Goal: Task Accomplishment & Management: Manage account settings

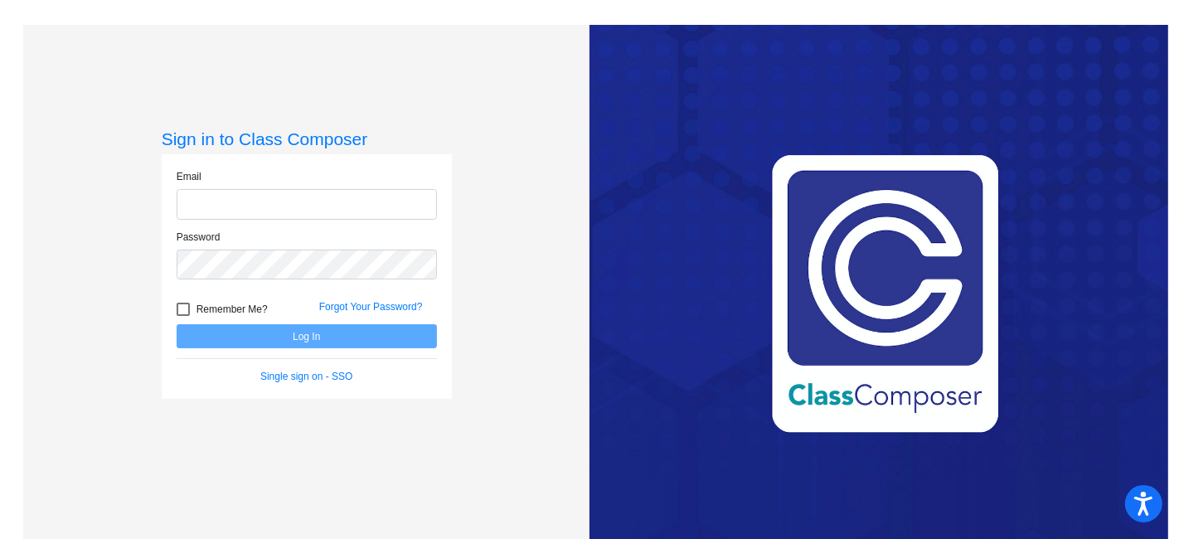
type input "[EMAIL_ADDRESS][DOMAIN_NAME]"
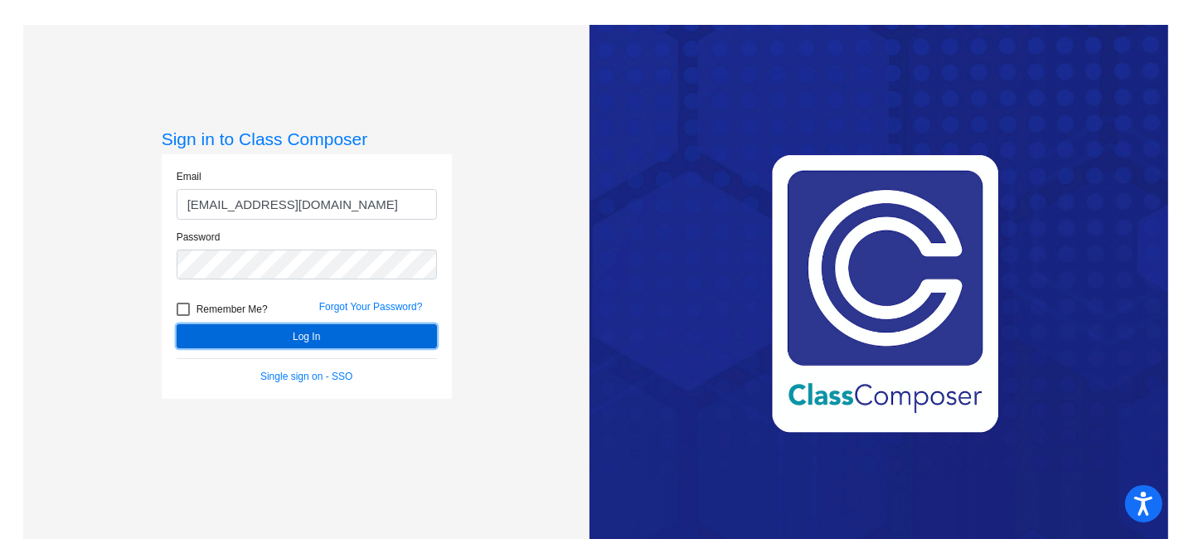
click at [279, 330] on button "Log In" at bounding box center [307, 336] width 260 height 24
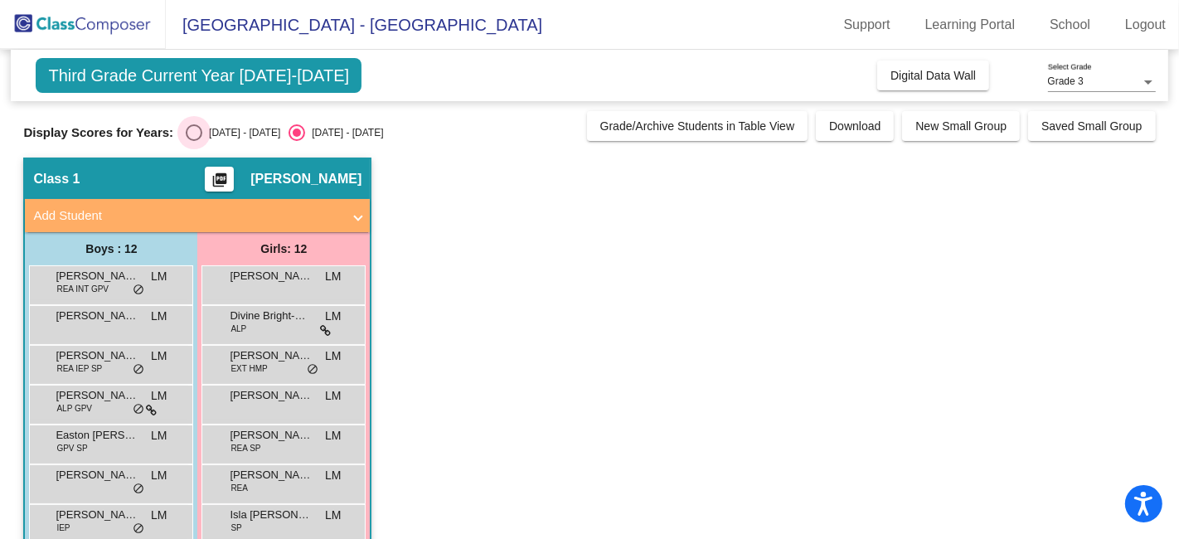
click at [208, 131] on div "[DATE] - [DATE]" at bounding box center [241, 132] width 78 height 15
click at [194, 141] on input "[DATE] - [DATE]" at bounding box center [193, 141] width 1 height 1
radio input "true"
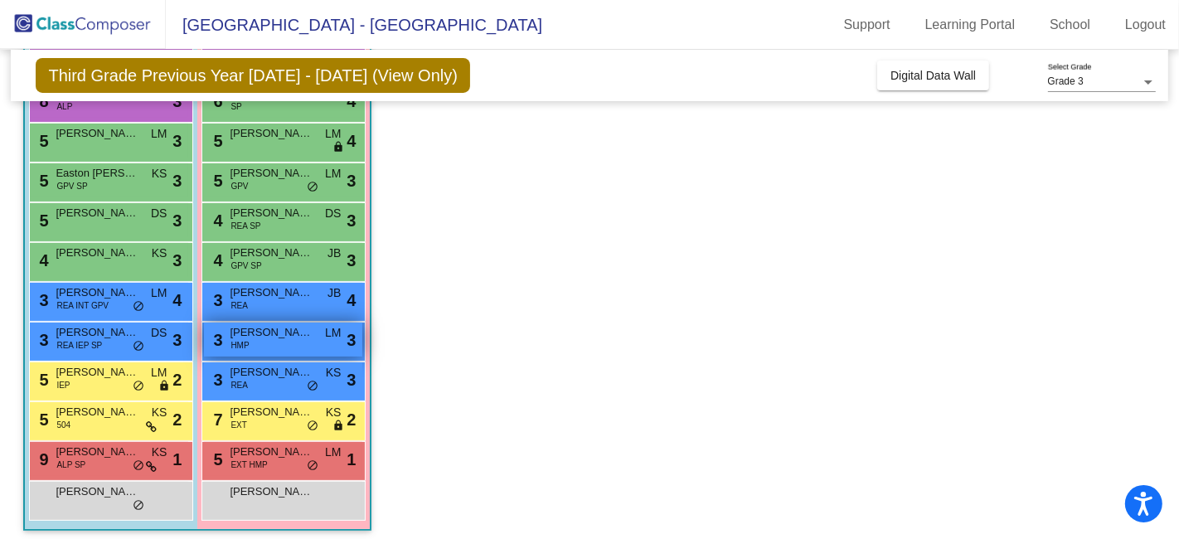
scroll to position [229, 0]
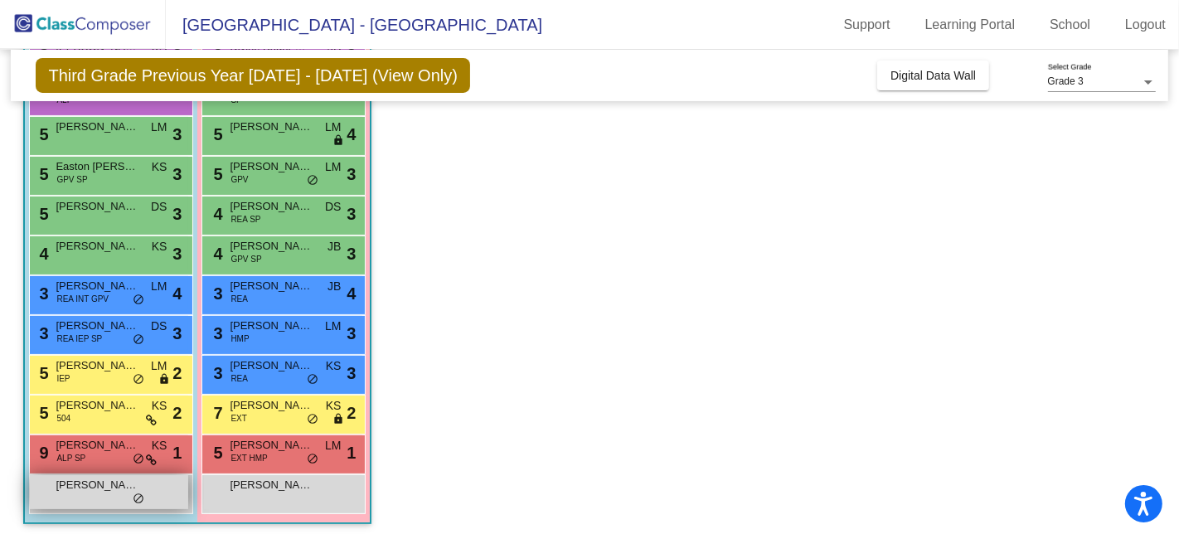
click at [133, 492] on span "do_not_disturb_alt" at bounding box center [139, 498] width 12 height 13
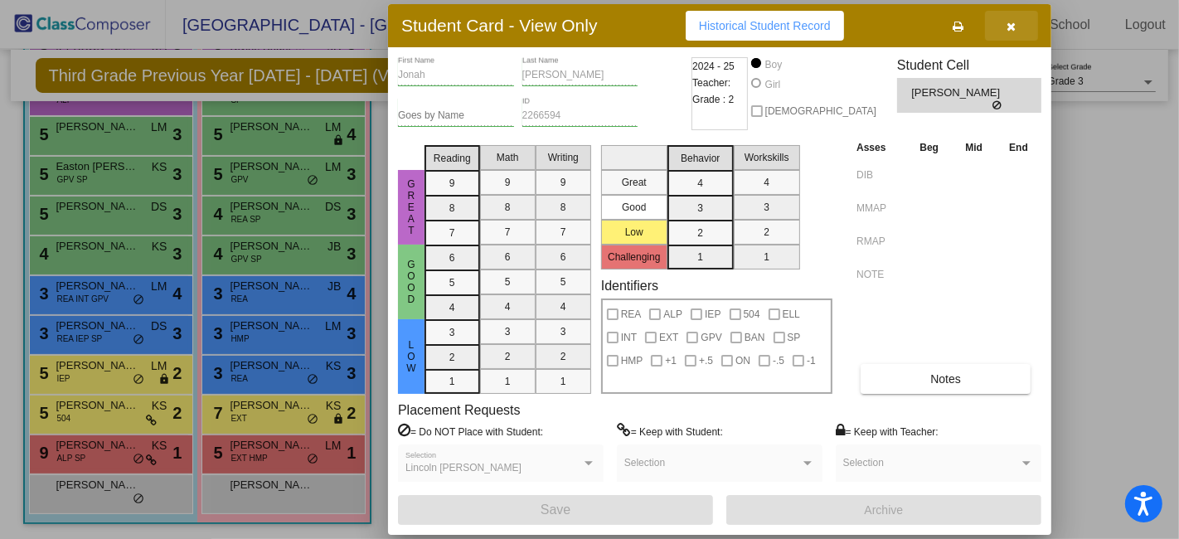
click at [1013, 22] on icon "button" at bounding box center [1011, 27] width 9 height 12
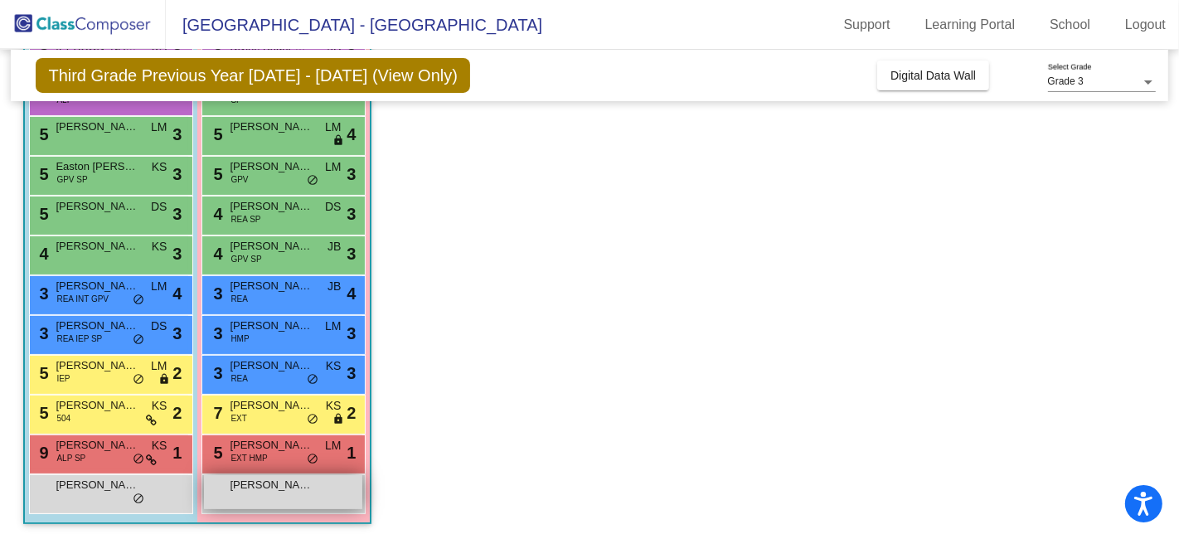
click at [270, 487] on span "[PERSON_NAME]" at bounding box center [271, 485] width 83 height 17
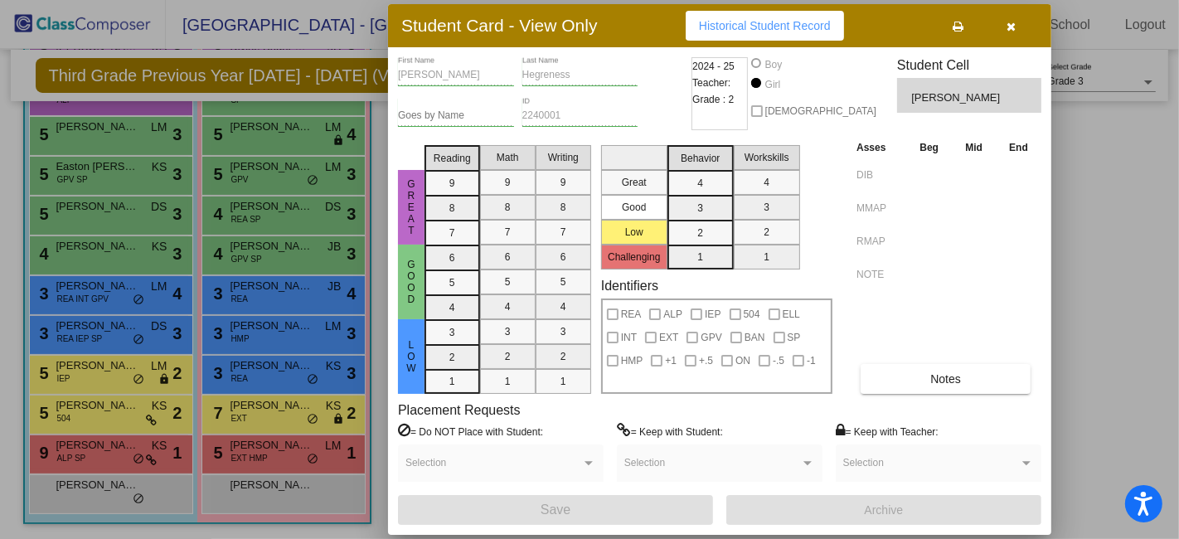
click at [1012, 25] on icon "button" at bounding box center [1011, 27] width 9 height 12
